Goal: Task Accomplishment & Management: Manage account settings

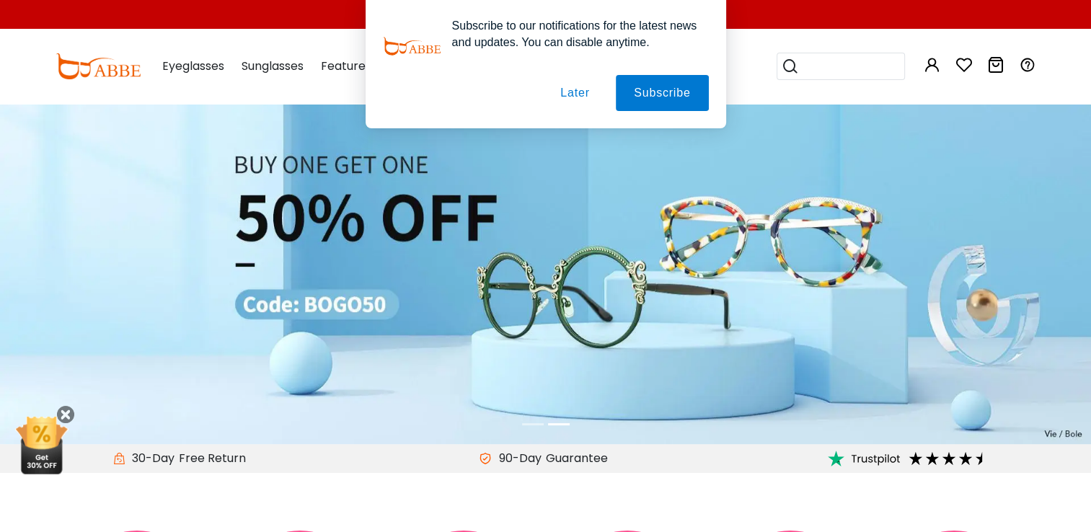
click at [933, 68] on div "Subscribe to our notifications for the latest news and updates. You can disable…" at bounding box center [545, 64] width 1091 height 128
click at [929, 61] on div "Subscribe to our notifications for the latest news and updates. You can disable…" at bounding box center [545, 64] width 1091 height 128
click at [943, 75] on div "Subscribe to our notifications for the latest news and updates. You can disable…" at bounding box center [545, 64] width 1091 height 128
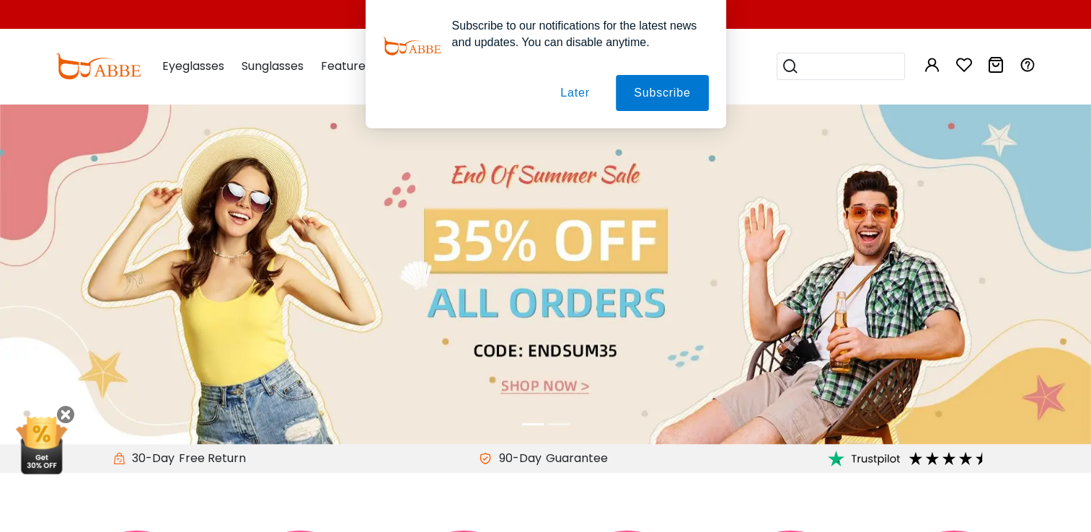
click at [571, 92] on button "Later" at bounding box center [574, 93] width 65 height 36
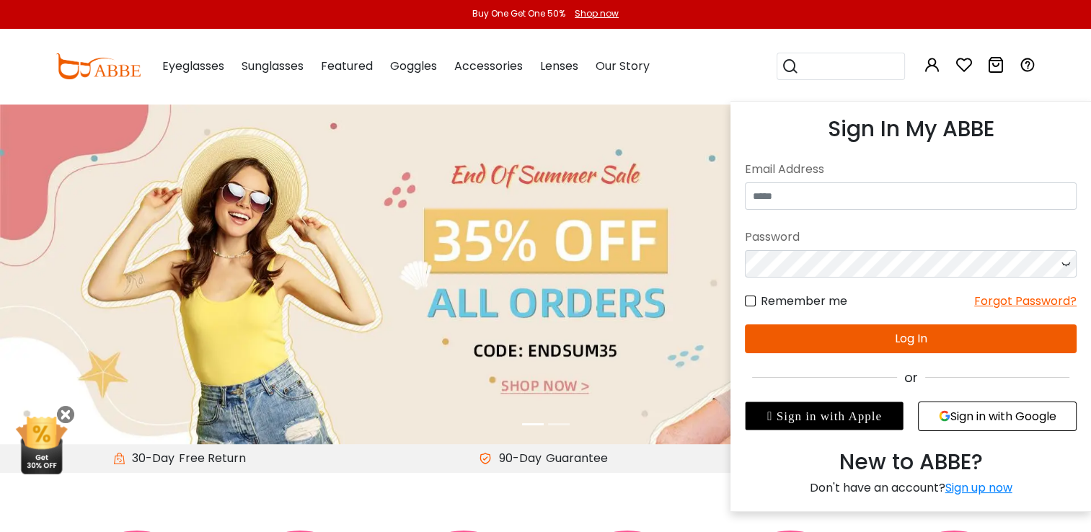
click at [972, 418] on button "Sign in with Google" at bounding box center [997, 417] width 159 height 30
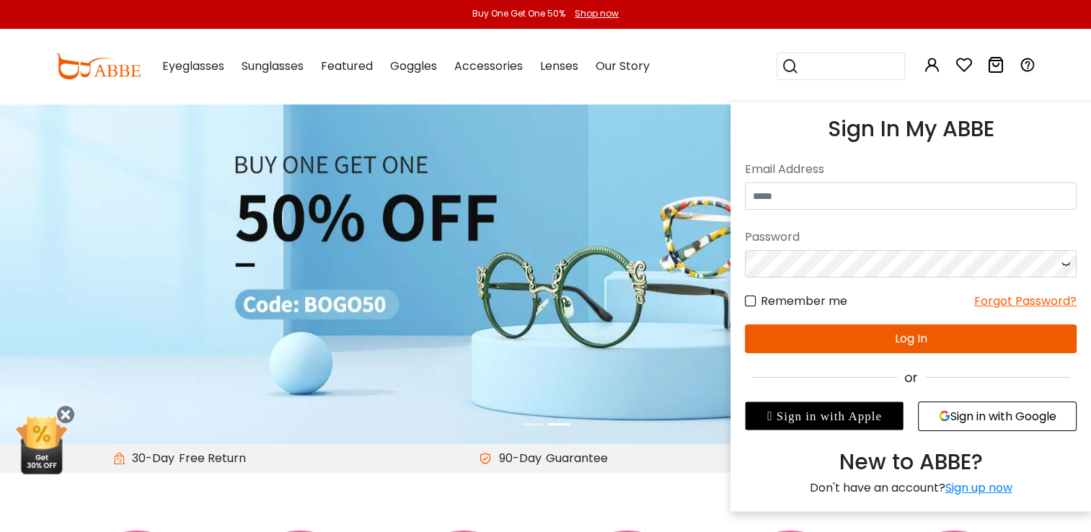
click at [999, 416] on button "Sign in with Google" at bounding box center [997, 417] width 159 height 30
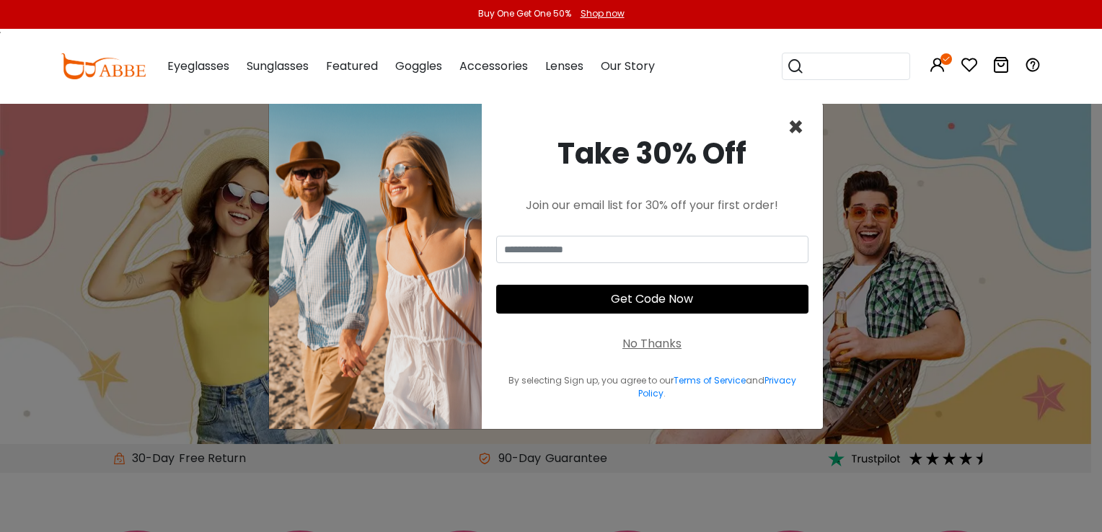
click at [793, 130] on span "×" at bounding box center [796, 127] width 17 height 37
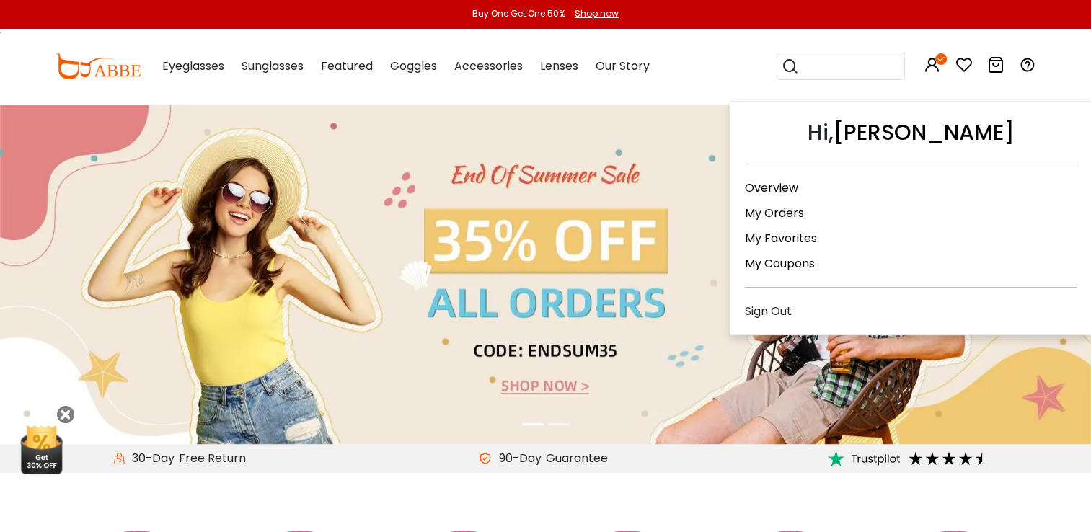
click at [776, 213] on link "My Orders" at bounding box center [774, 213] width 59 height 17
